Goal: Task Accomplishment & Management: Use online tool/utility

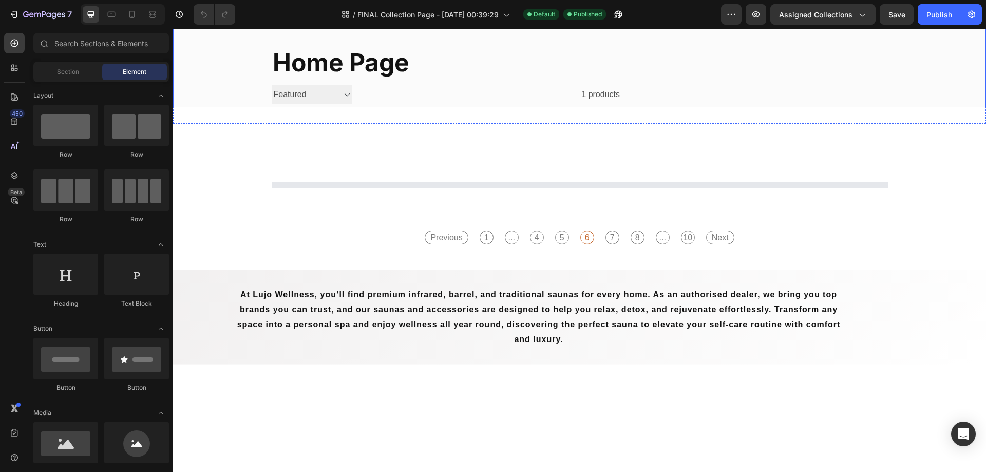
scroll to position [257, 0]
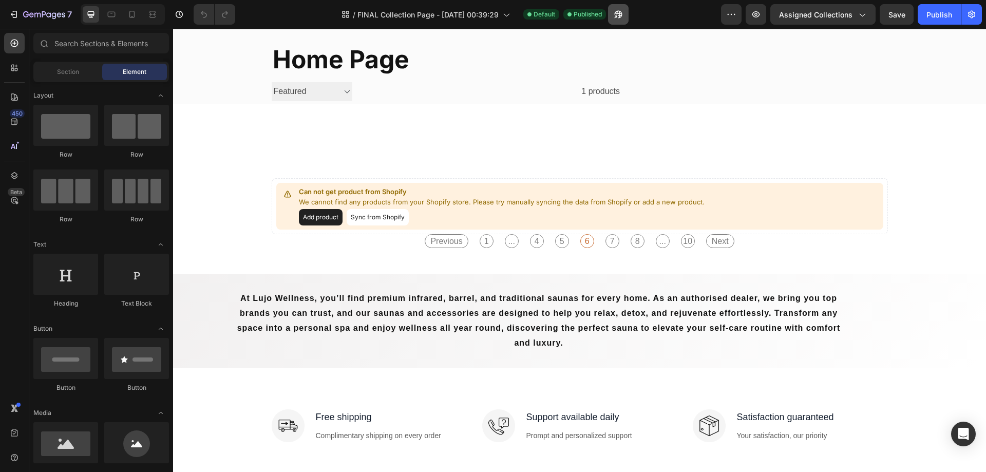
click at [626, 16] on button "button" at bounding box center [618, 14] width 21 height 21
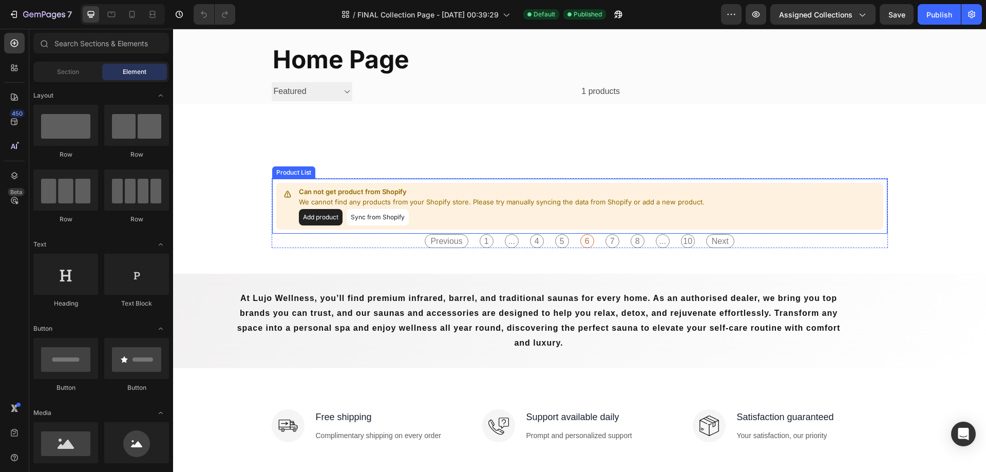
click at [395, 193] on p "Can not get product from Shopify" at bounding box center [502, 192] width 406 height 10
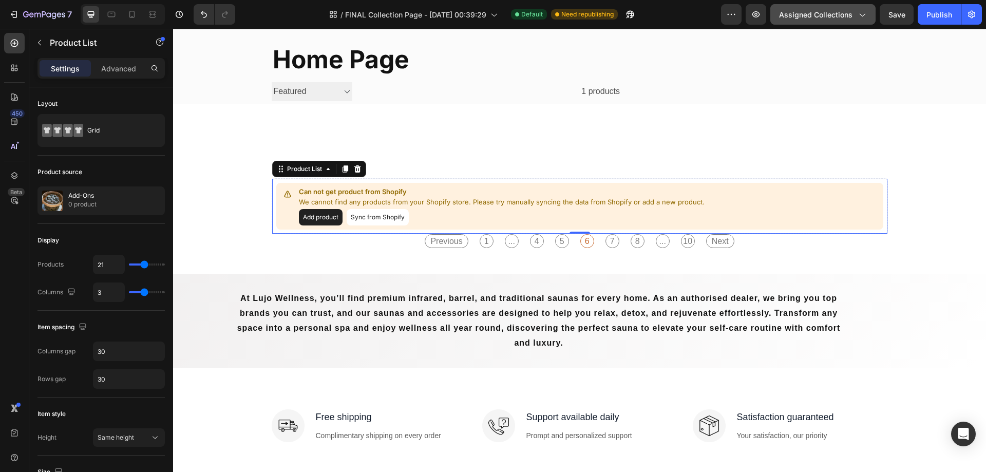
click at [855, 20] on div "Assigned Collections" at bounding box center [823, 14] width 88 height 11
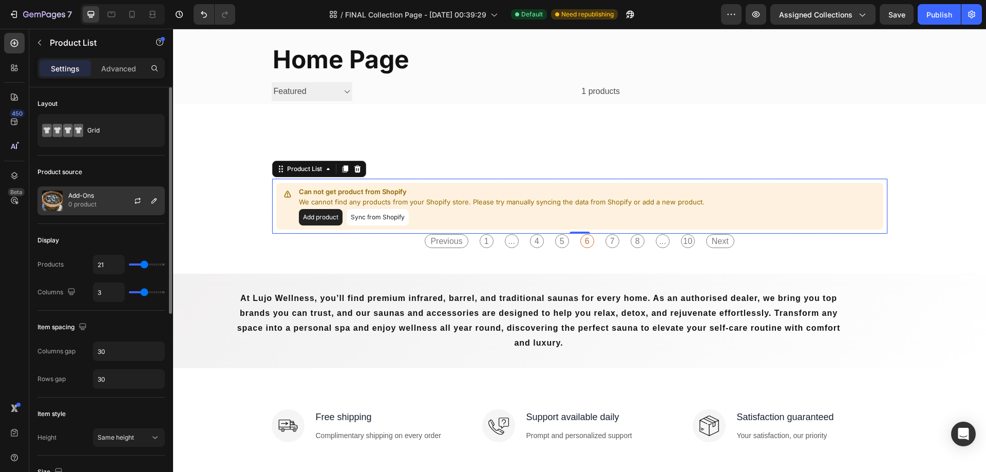
click at [79, 202] on p "0 product" at bounding box center [82, 204] width 28 height 10
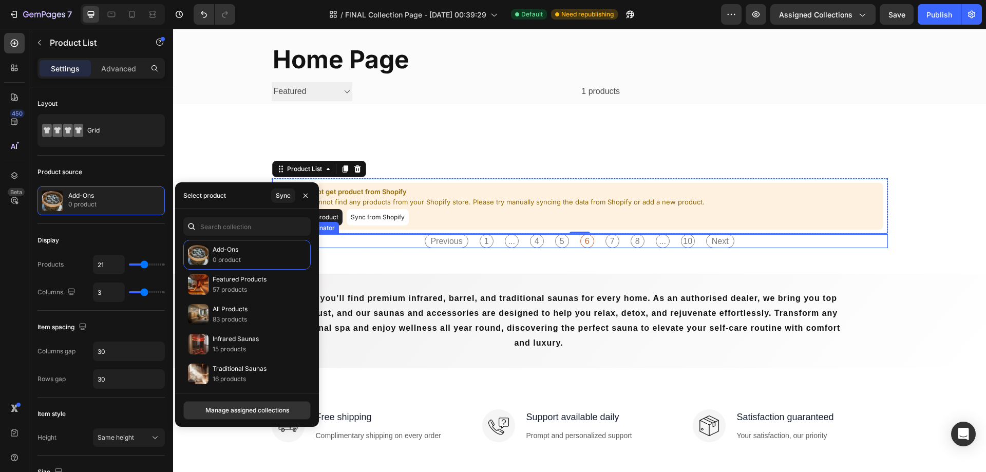
click at [472, 240] on div "Previous 1 ... 4 5 6 7 8 ... 10 Next" at bounding box center [579, 241] width 320 height 14
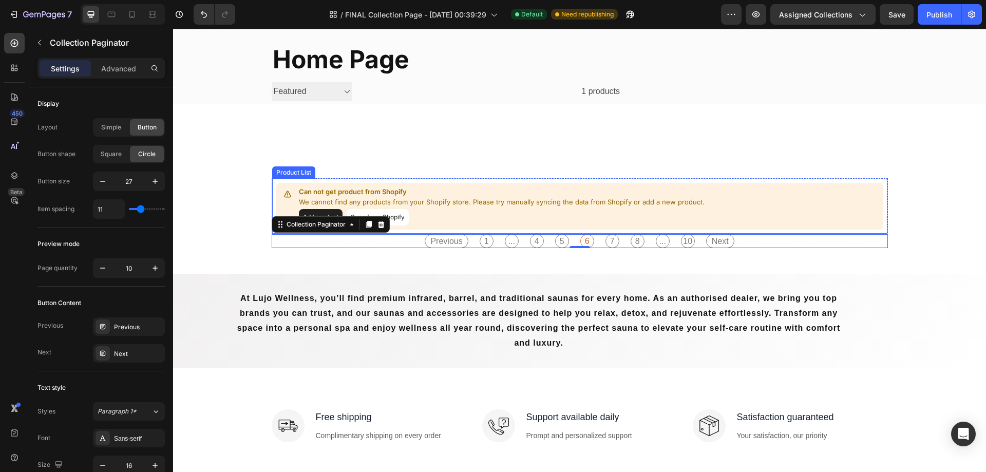
click at [457, 186] on div "Can not get product from Shopify We cannot find any products from your Shopify …" at bounding box center [579, 206] width 607 height 47
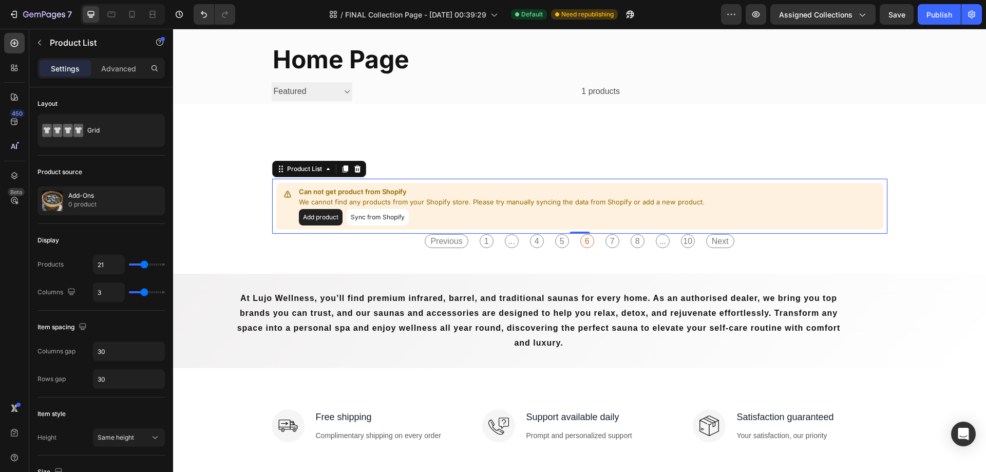
click at [276, 201] on div "Can not get product from Shopify We cannot find any products from your Shopify …" at bounding box center [579, 206] width 607 height 47
click at [396, 243] on div "Previous 1 ... 4 5 6 7 8 ... 10 Next" at bounding box center [580, 241] width 616 height 14
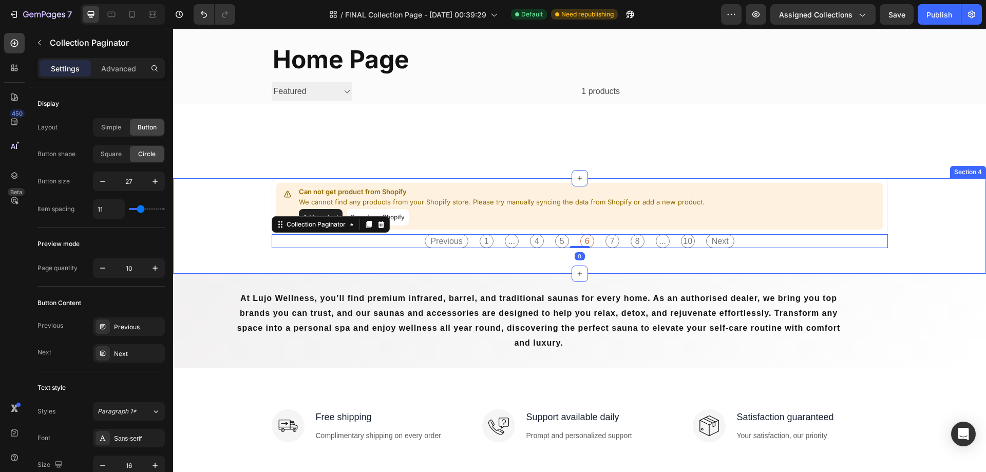
click at [245, 204] on div "Can not get product from Shopify We cannot find any products from your Shopify …" at bounding box center [579, 213] width 797 height 70
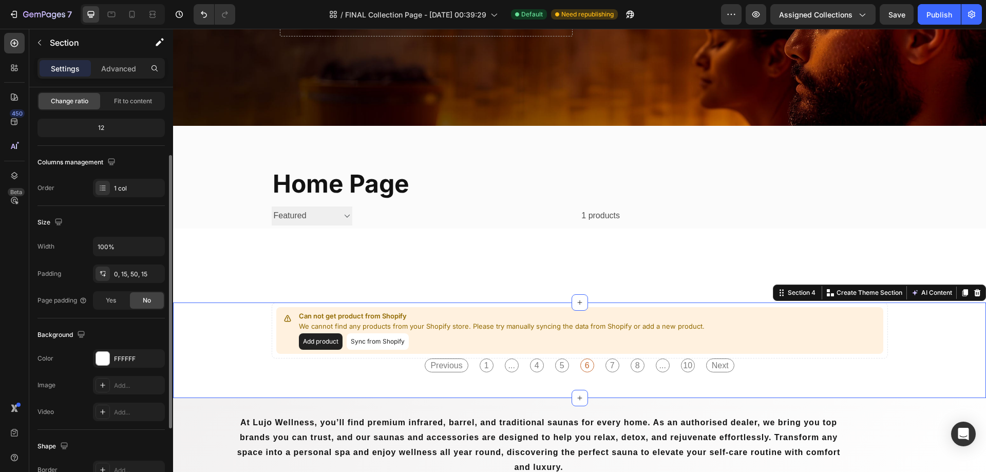
scroll to position [154, 0]
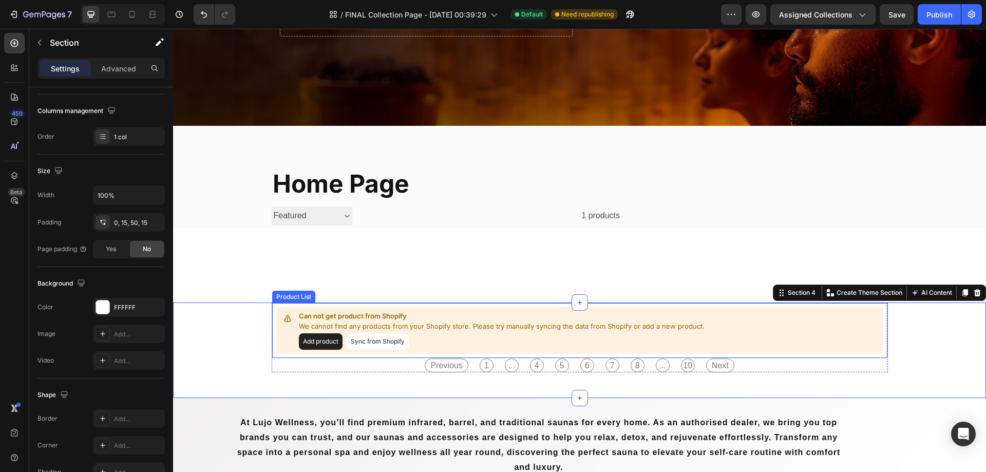
click at [299, 310] on div "Can not get product from Shopify We cannot find any products from your Shopify …" at bounding box center [579, 330] width 607 height 47
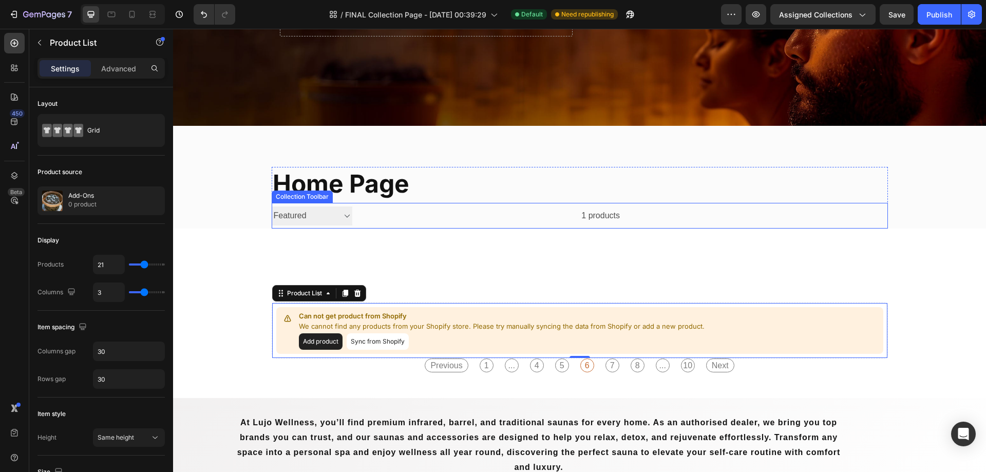
scroll to position [286, 0]
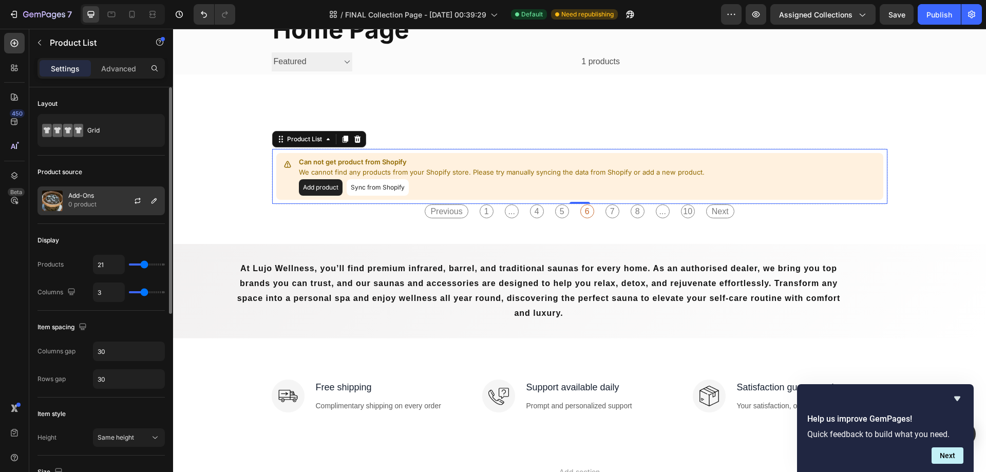
click at [98, 209] on div "Add-Ons 0 product" at bounding box center [100, 200] width 127 height 29
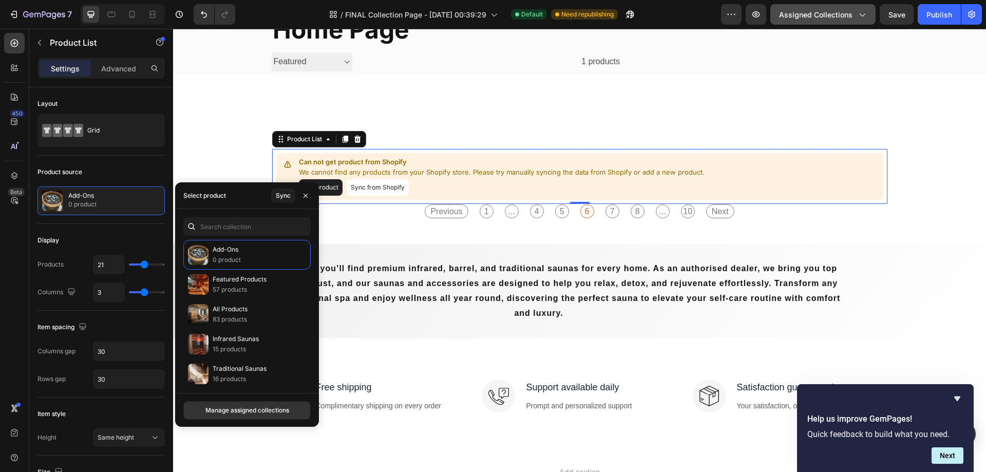
click at [839, 10] on span "Assigned Collections" at bounding box center [815, 14] width 73 height 11
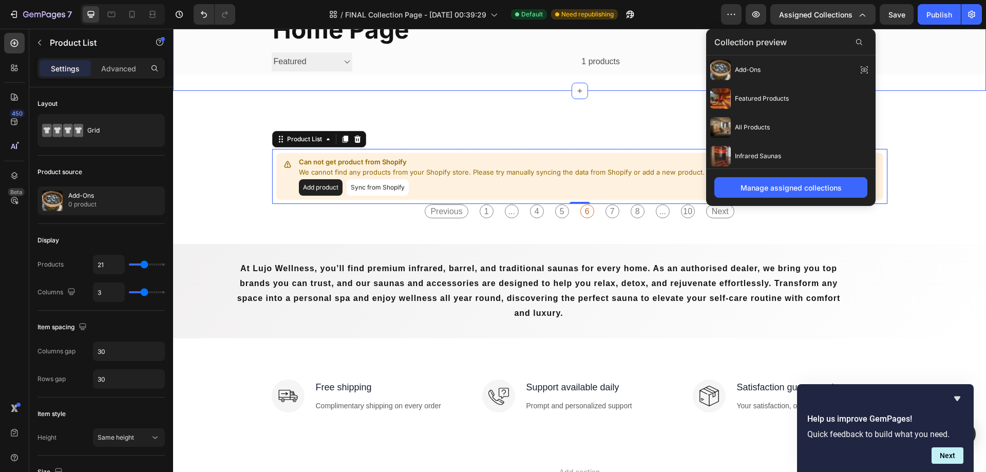
click at [920, 85] on div "home page Collection Title Sorting Best selling Featured Alphabetically, A-Z Al…" at bounding box center [579, 31] width 813 height 119
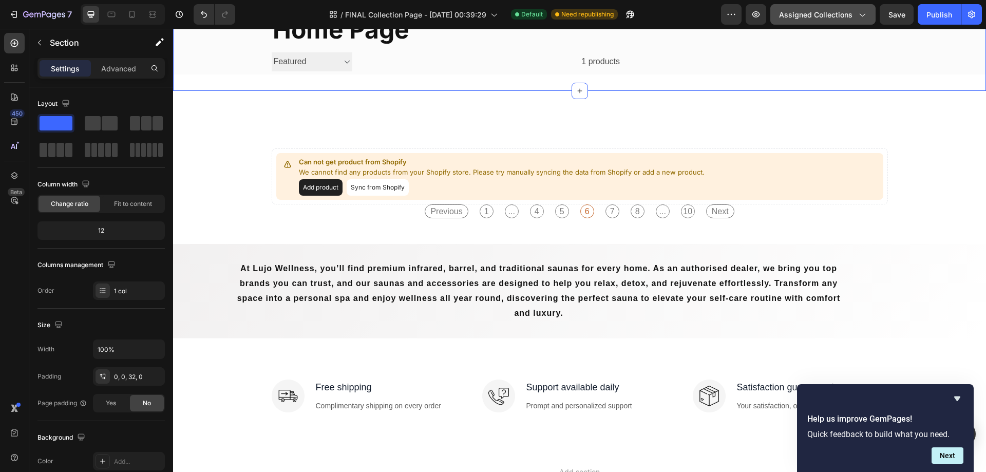
click at [824, 20] on span "Assigned Collections" at bounding box center [815, 14] width 73 height 11
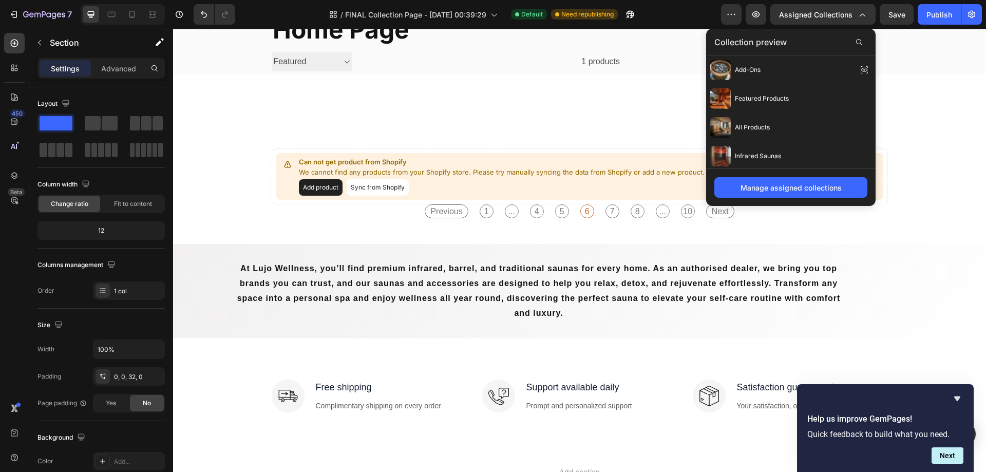
click at [953, 146] on div "home page Collection Title Sorting Best selling Featured Alphabetically, A-Z Al…" at bounding box center [579, 108] width 813 height 686
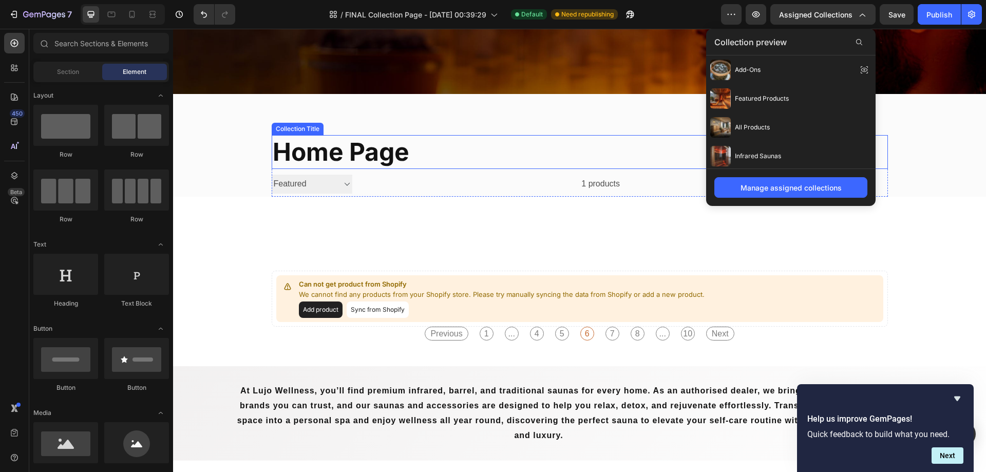
scroll to position [132, 0]
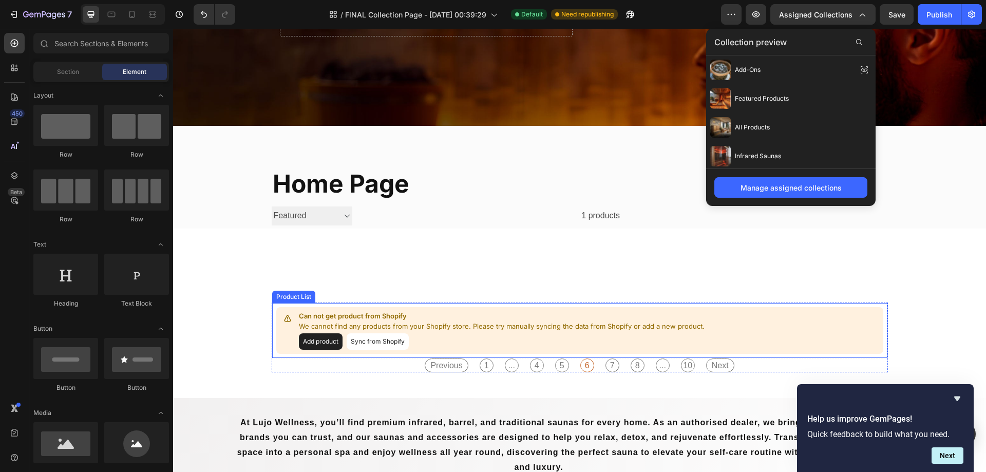
click at [292, 313] on div "Can not get product from Shopify We cannot find any products from your Shopify …" at bounding box center [579, 330] width 607 height 47
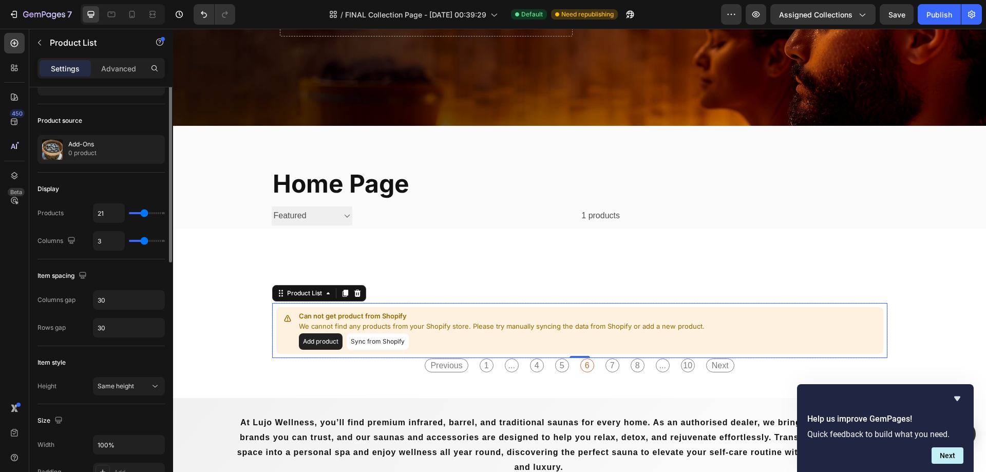
scroll to position [0, 0]
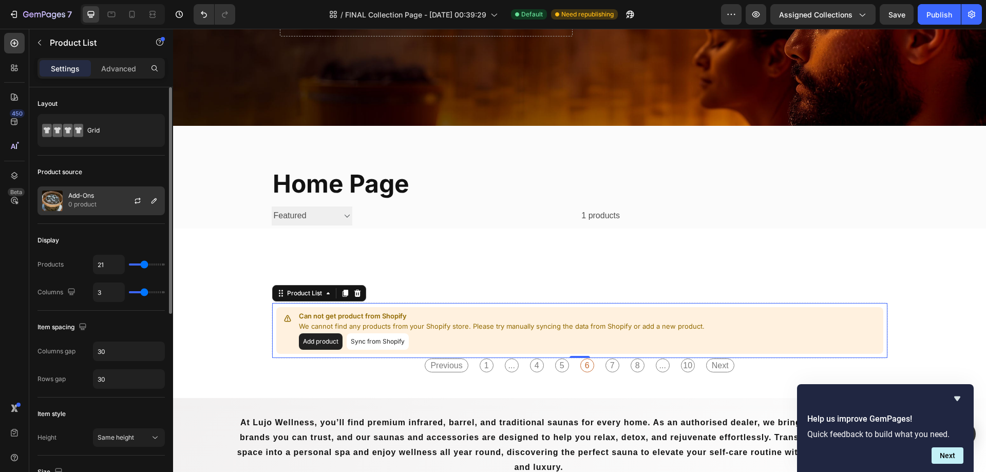
click at [109, 201] on div "Add-Ons 0 product" at bounding box center [100, 200] width 127 height 29
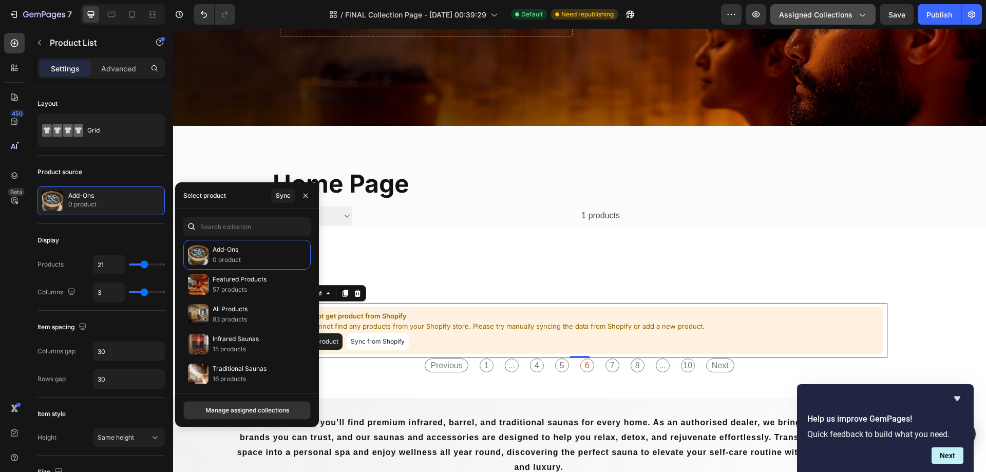
click at [859, 13] on icon "button" at bounding box center [861, 14] width 10 height 10
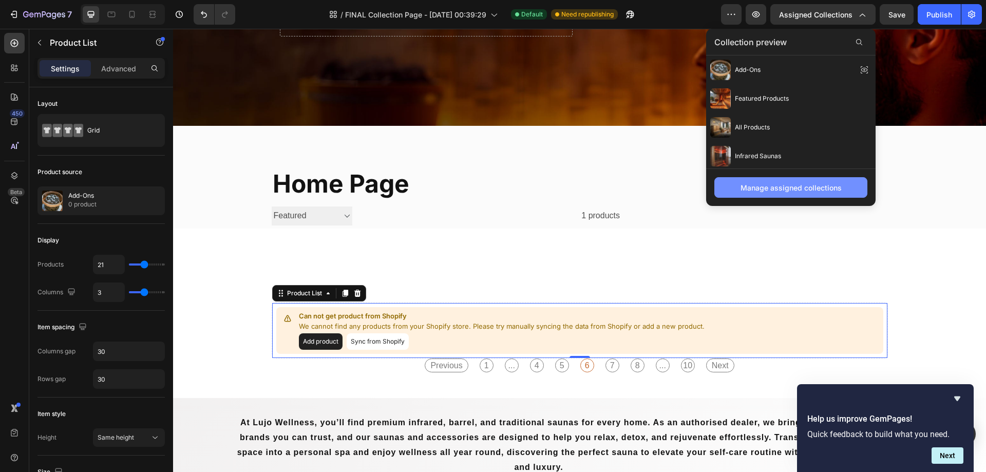
click at [833, 193] on div "Manage assigned collections" at bounding box center [790, 187] width 101 height 11
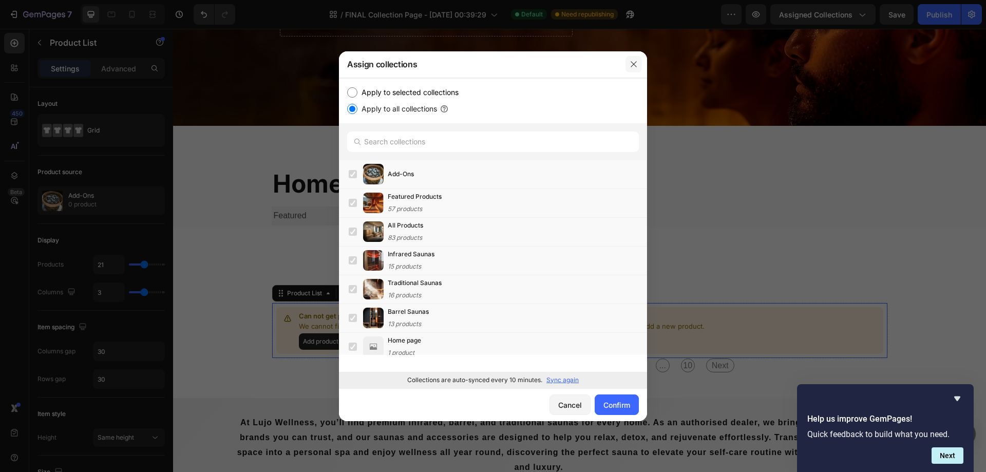
click at [637, 61] on icon "button" at bounding box center [633, 64] width 8 height 8
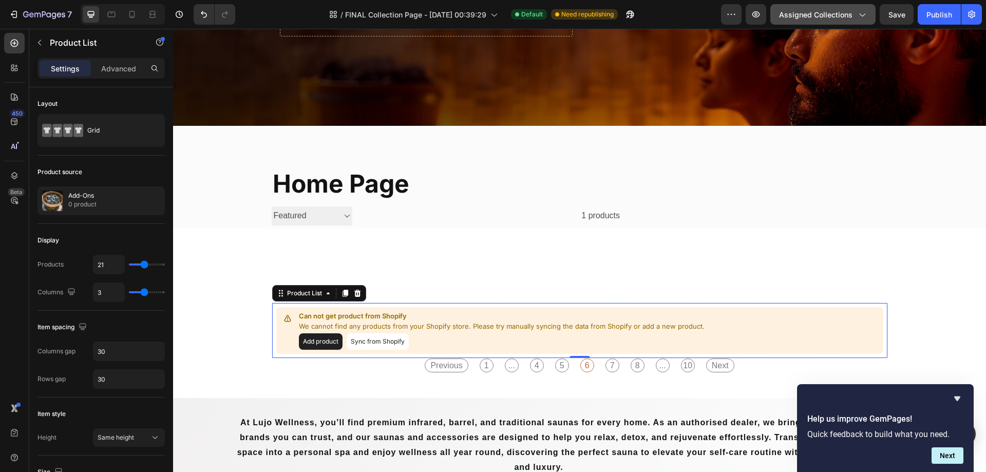
click at [862, 16] on icon "button" at bounding box center [862, 15] width 6 height 3
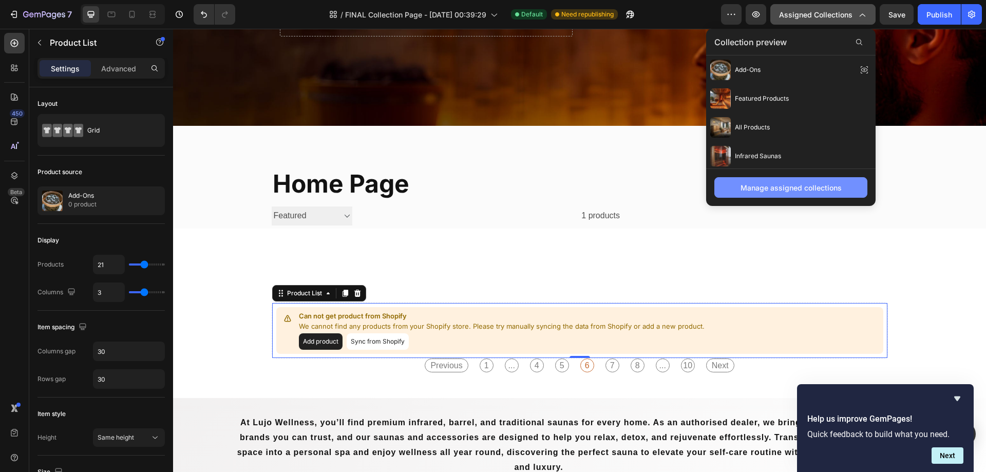
click at [797, 189] on div "Manage assigned collections" at bounding box center [790, 187] width 101 height 11
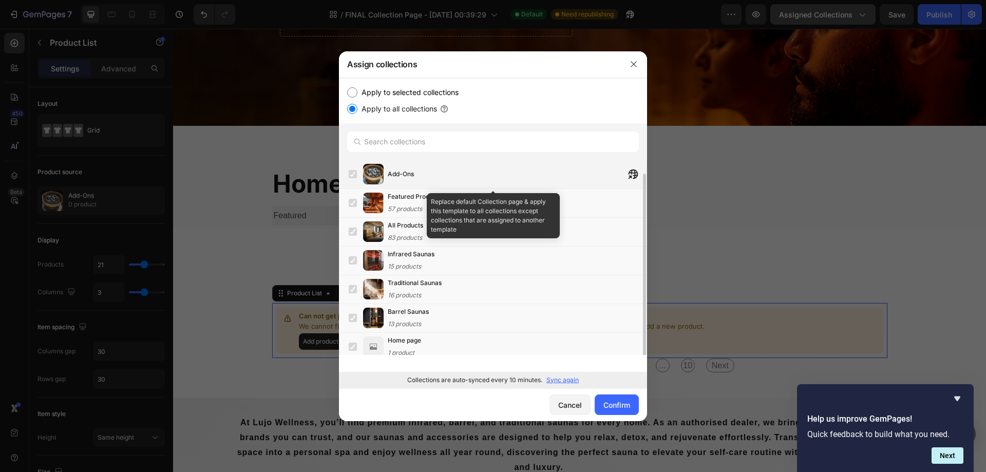
scroll to position [7, 0]
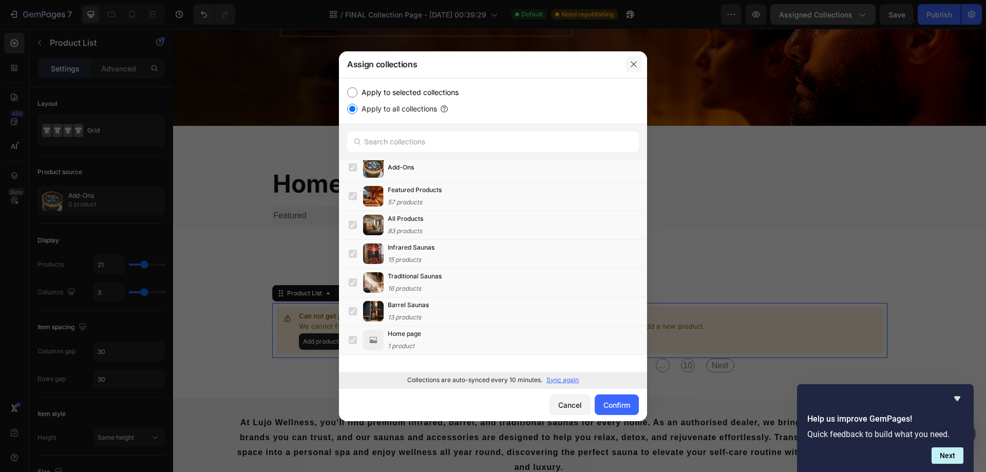
click at [636, 63] on icon "button" at bounding box center [633, 64] width 8 height 8
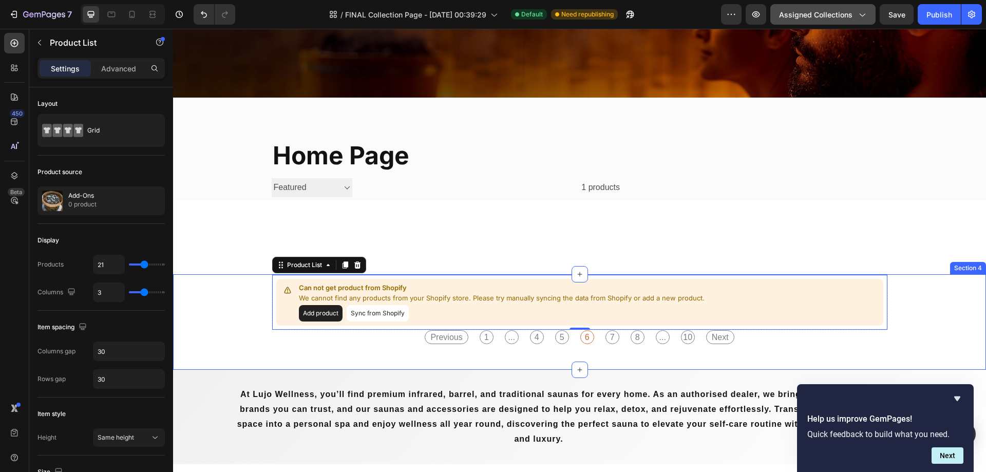
scroll to position [184, 0]
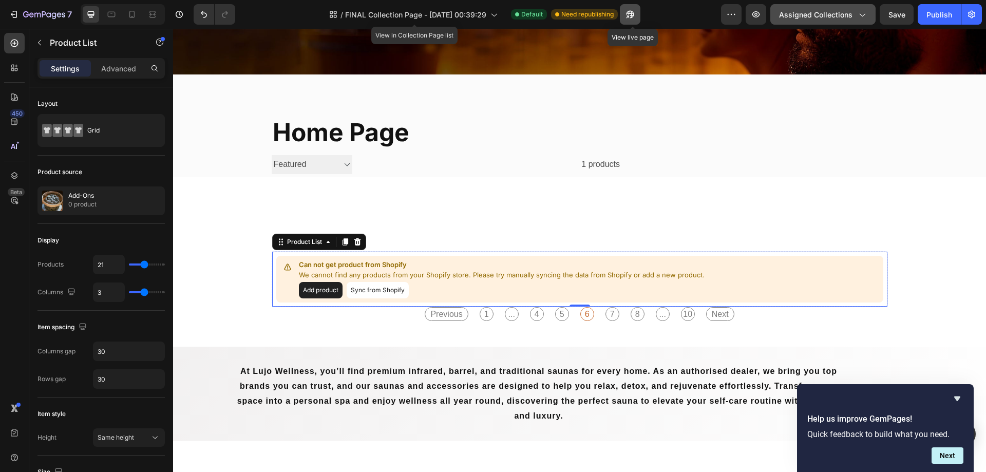
click at [635, 15] on icon "button" at bounding box center [630, 14] width 10 height 10
click at [360, 295] on button "Sync from Shopify" at bounding box center [378, 290] width 62 height 16
